Goal: Check status

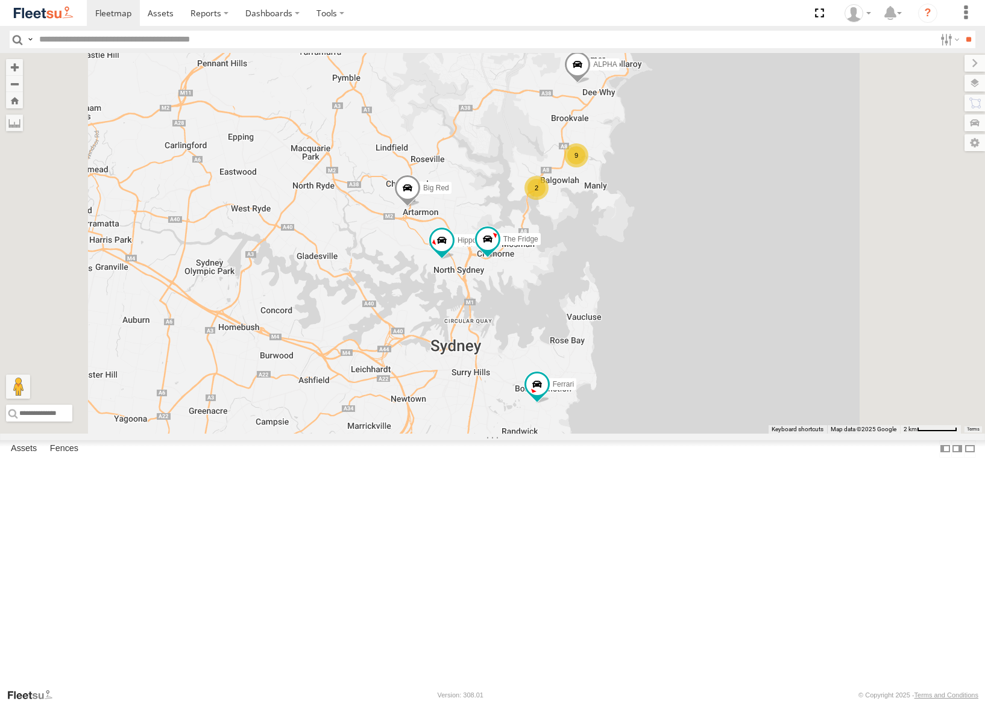
click at [691, 434] on div "2 Hippo 9 Ferrari The Fridge ALPHA Big Red" at bounding box center [492, 243] width 985 height 381
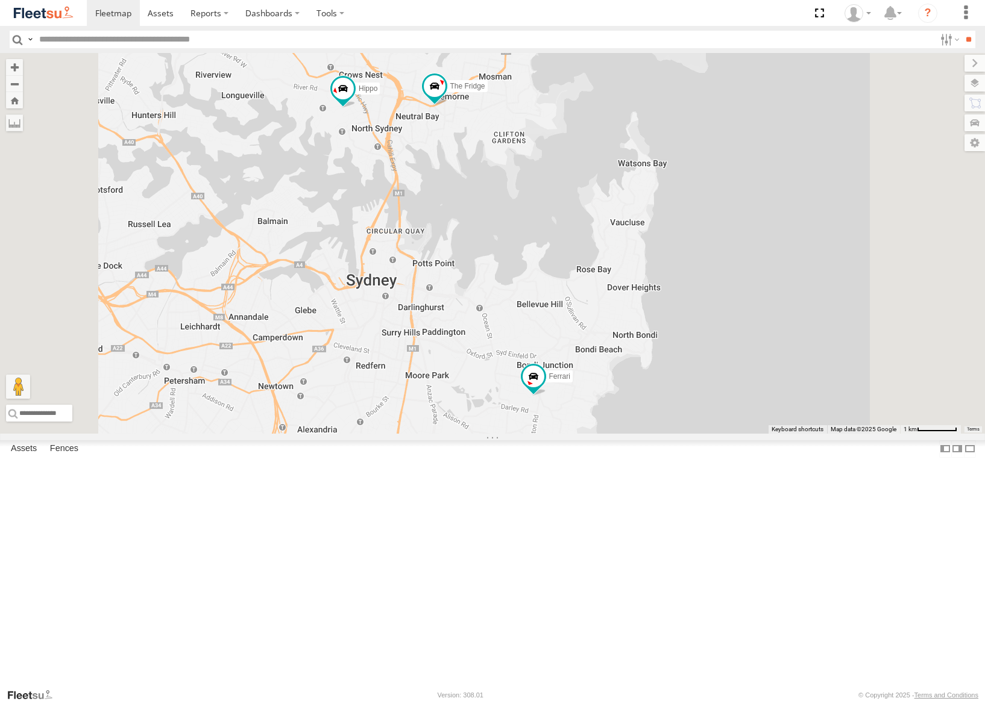
click at [687, 434] on div "Hippo Ferrari The Fridge ALPHA Big Red Grouch The Barra" at bounding box center [492, 243] width 985 height 381
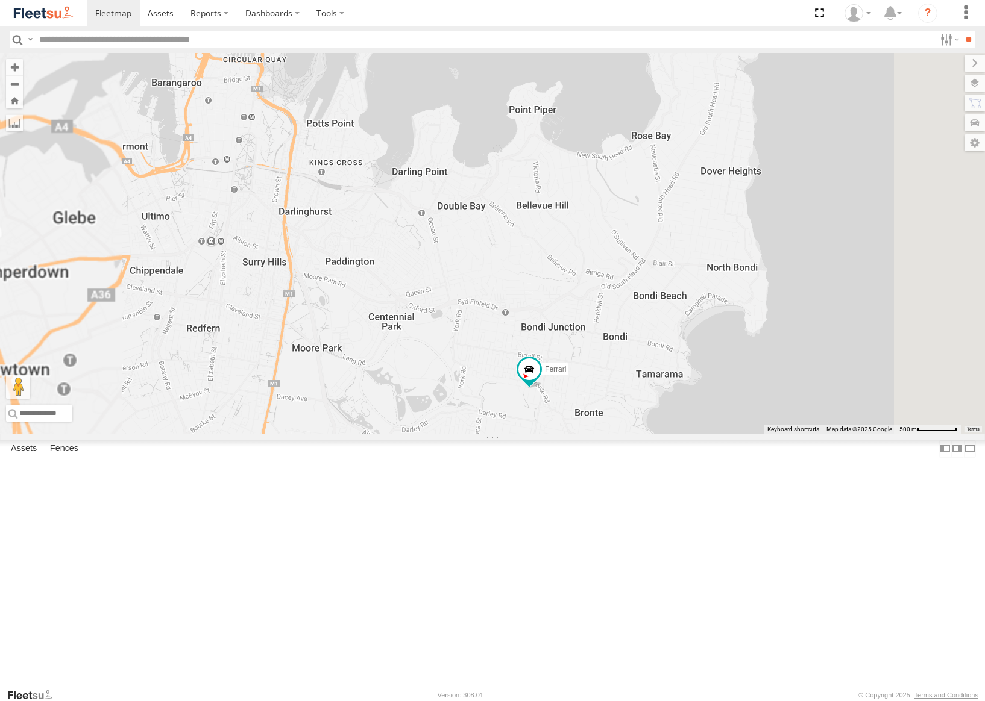
click at [687, 434] on div "Hippo Ferrari The Fridge ALPHA Big Red Grouch The Barra" at bounding box center [492, 243] width 985 height 381
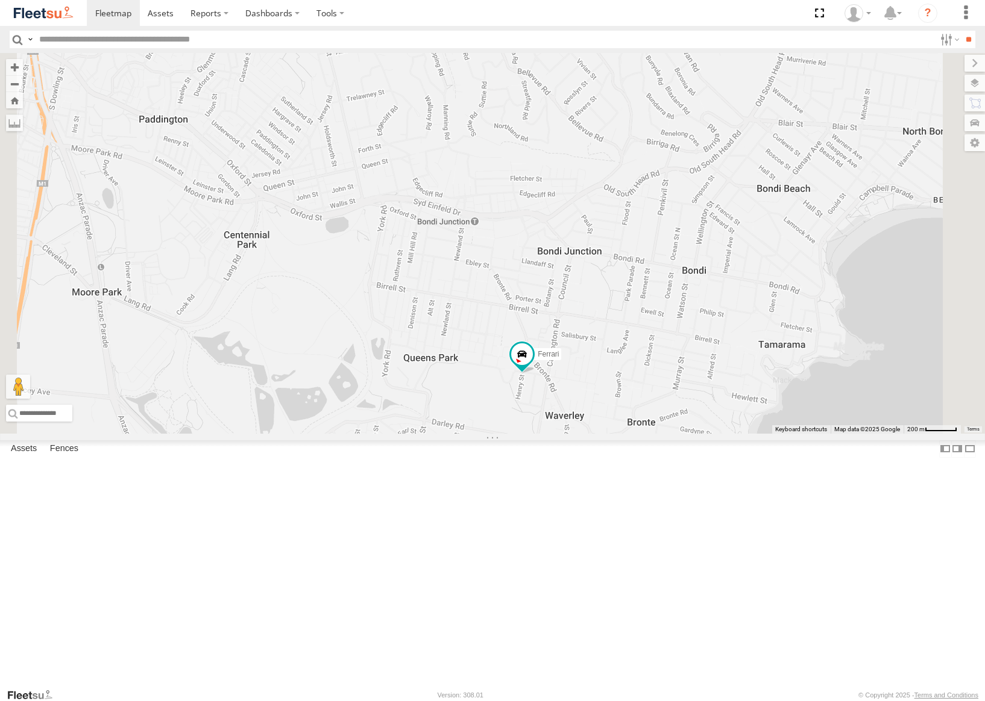
click at [670, 434] on div "Hippo Ferrari The Fridge ALPHA Big Red Grouch The Barra" at bounding box center [492, 243] width 985 height 381
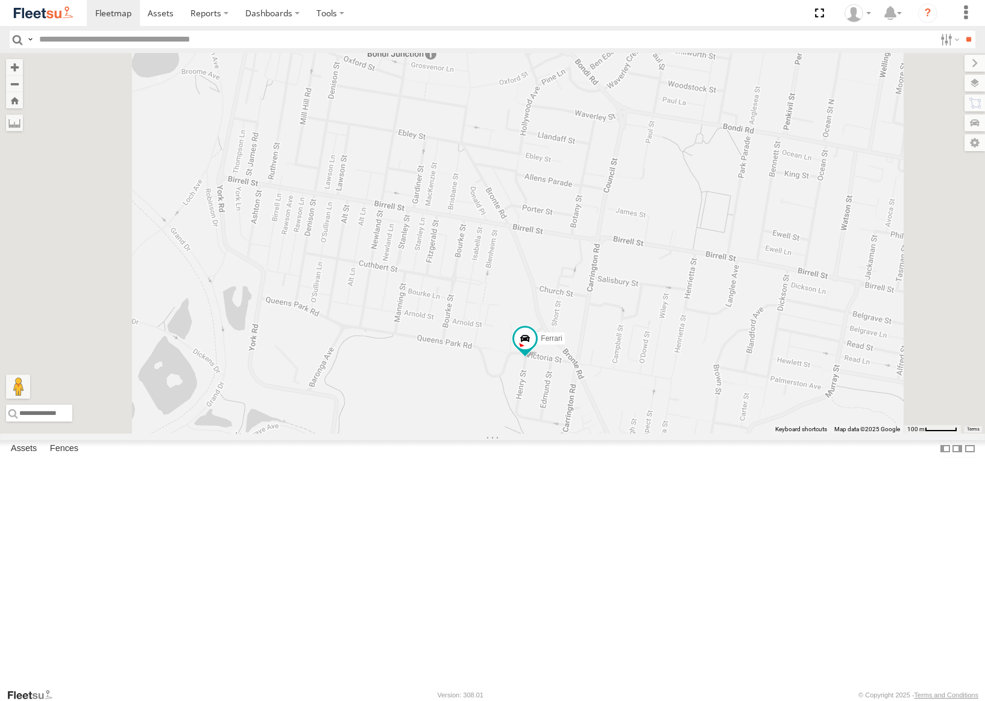
click at [676, 434] on div "Hippo Ferrari The Fridge ALPHA Big Red Grouch The Barra" at bounding box center [492, 243] width 985 height 381
